Goal: Navigation & Orientation: Find specific page/section

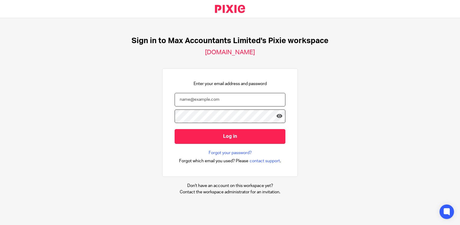
click at [215, 101] on input "email" at bounding box center [230, 100] width 111 height 14
type input "neilb@maxaccoutnants"
click at [175, 129] on input "Log in" at bounding box center [230, 136] width 111 height 15
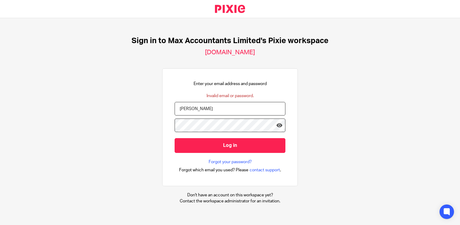
click at [230, 105] on input "neilb@maxaccoutnants" at bounding box center [230, 109] width 111 height 14
type input "neilb@maxaccountants.co.uk"
click at [175, 138] on input "Log in" at bounding box center [230, 145] width 111 height 15
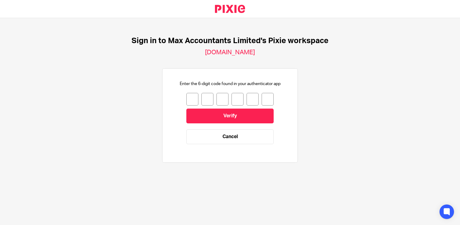
click at [190, 98] on input "number" at bounding box center [192, 99] width 12 height 13
type input "0"
type input "2"
type input "1"
type input "3"
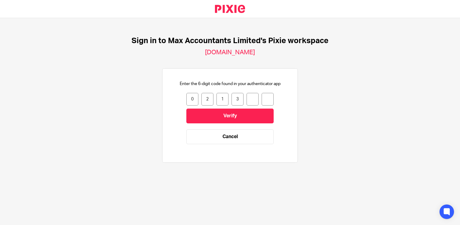
type input "4"
type input "7"
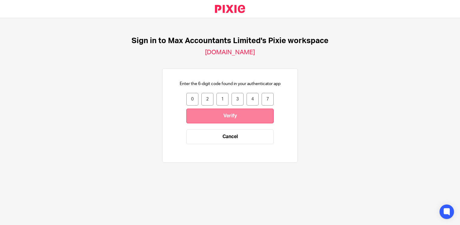
click at [230, 115] on input "Verify" at bounding box center [229, 115] width 87 height 15
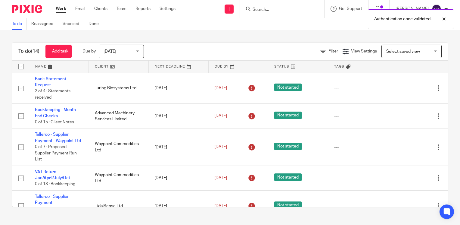
click at [303, 8] on div "Authentication code validated." at bounding box center [342, 17] width 224 height 23
click at [283, 8] on div "Authentication code validated." at bounding box center [342, 17] width 224 height 23
click at [446, 20] on div at bounding box center [440, 18] width 16 height 7
click at [302, 8] on input "Search" at bounding box center [279, 9] width 54 height 5
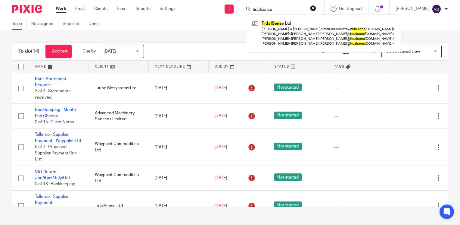
type input "tidalsense"
click button "submit" at bounding box center [0, 0] width 0 height 0
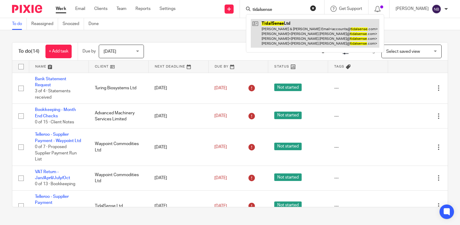
click at [300, 33] on link at bounding box center [315, 33] width 129 height 29
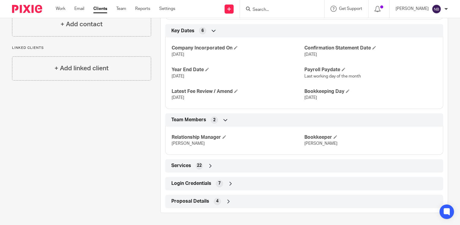
scroll to position [337, 0]
click at [229, 183] on icon at bounding box center [231, 183] width 6 height 6
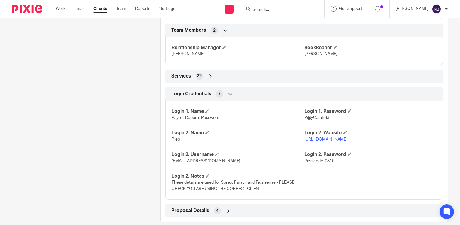
scroll to position [437, 0]
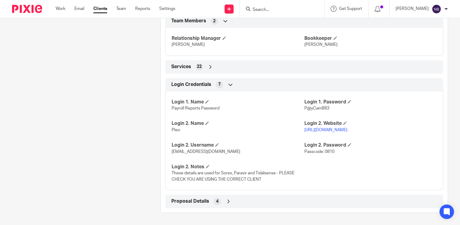
click at [346, 131] on link "[URL][DOMAIN_NAME]" at bounding box center [326, 130] width 43 height 4
